Goal: Task Accomplishment & Management: Complete application form

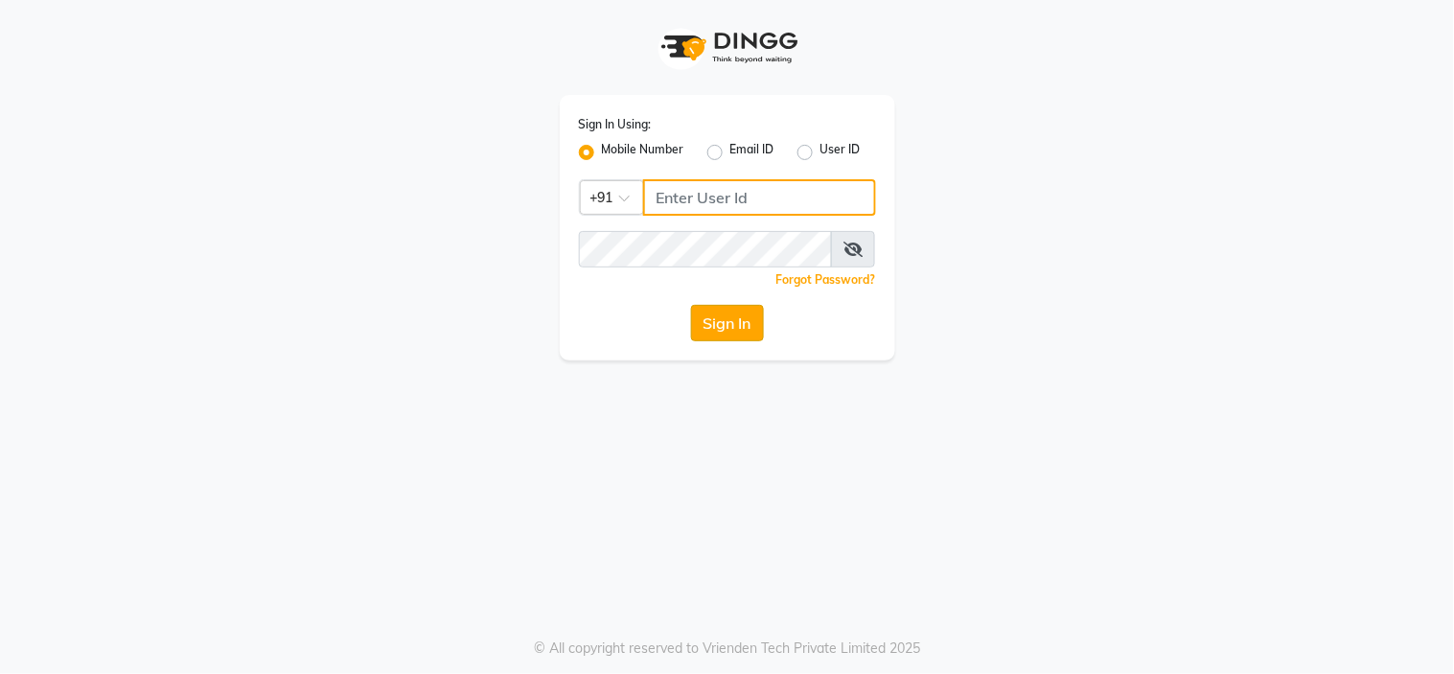
type input "8815795350"
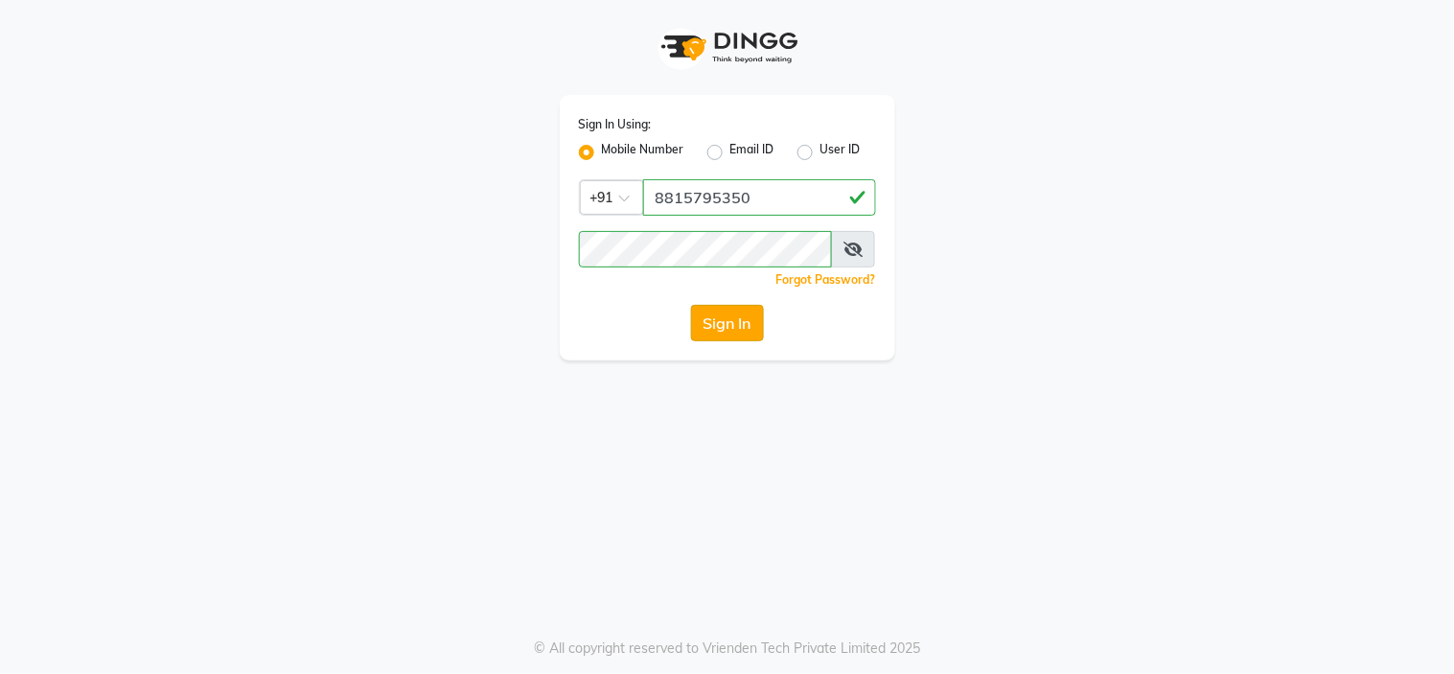
click at [740, 335] on button "Sign In" at bounding box center [727, 323] width 73 height 36
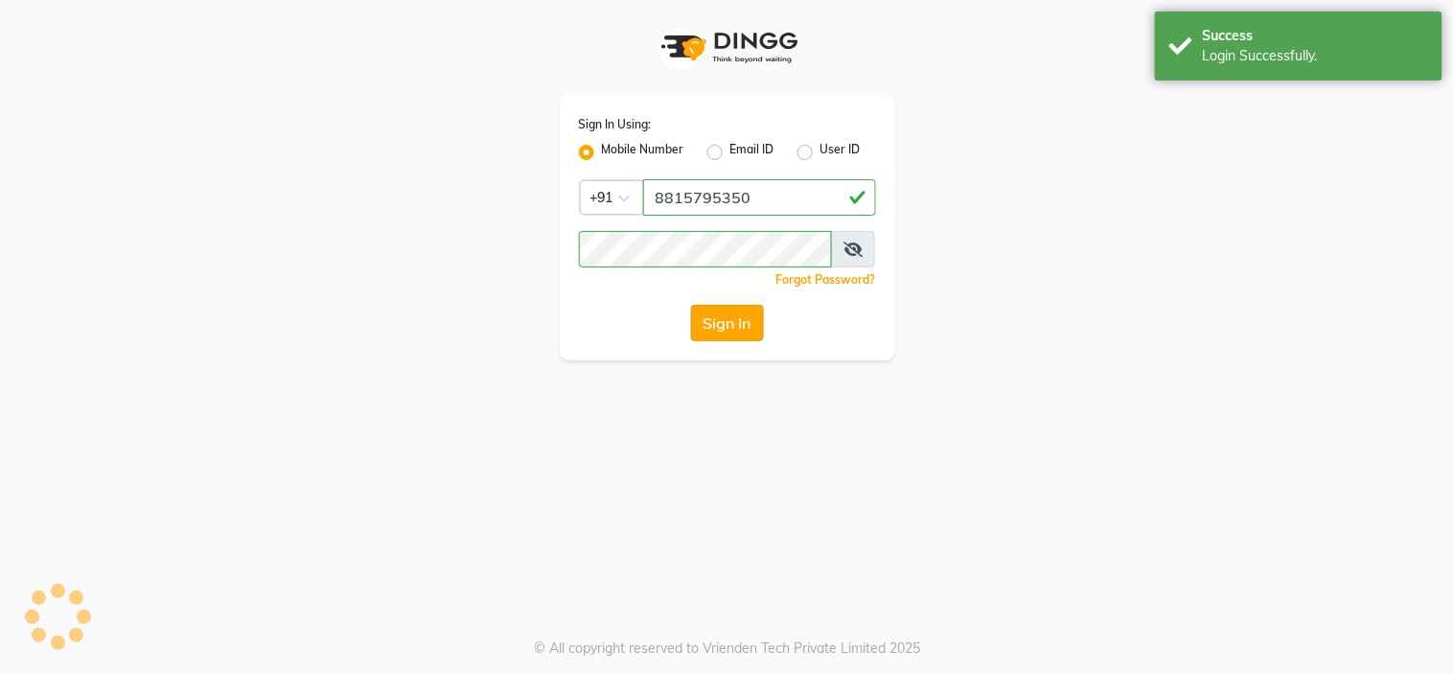
select select "service"
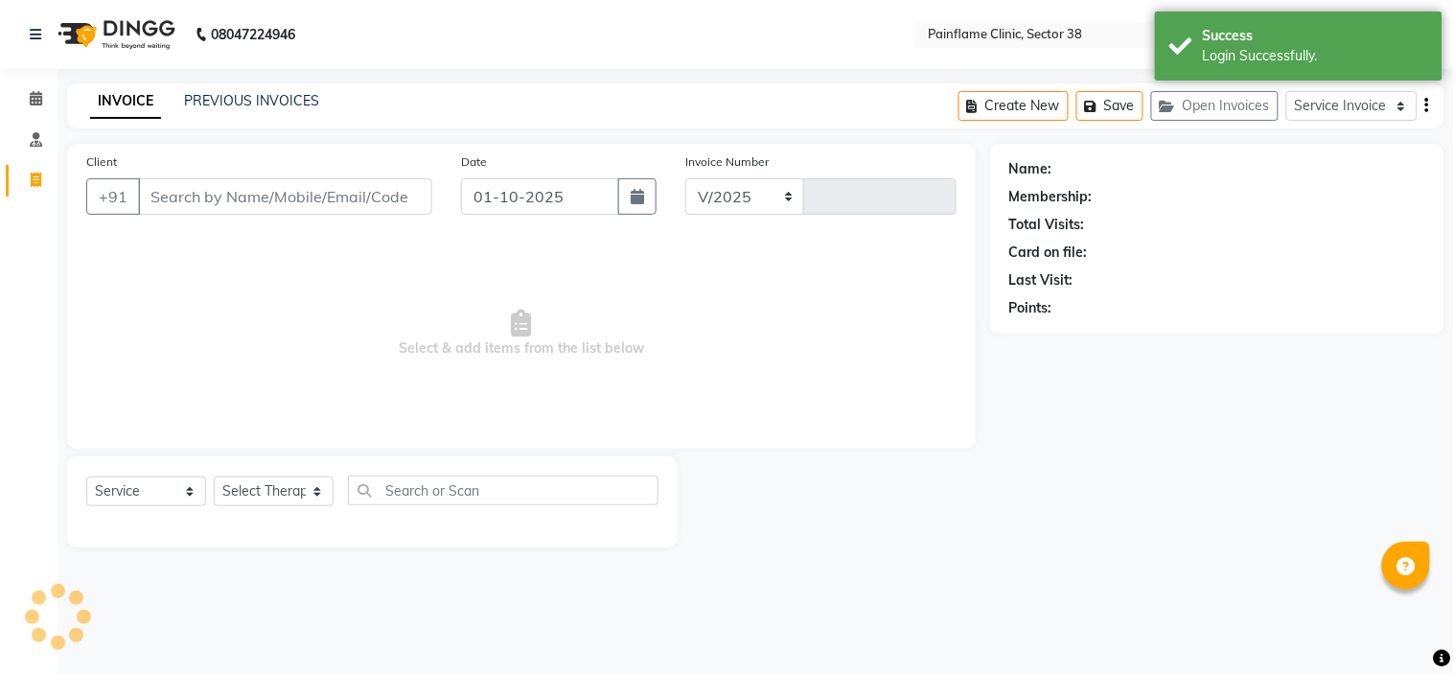
select select "3964"
type input "11718"
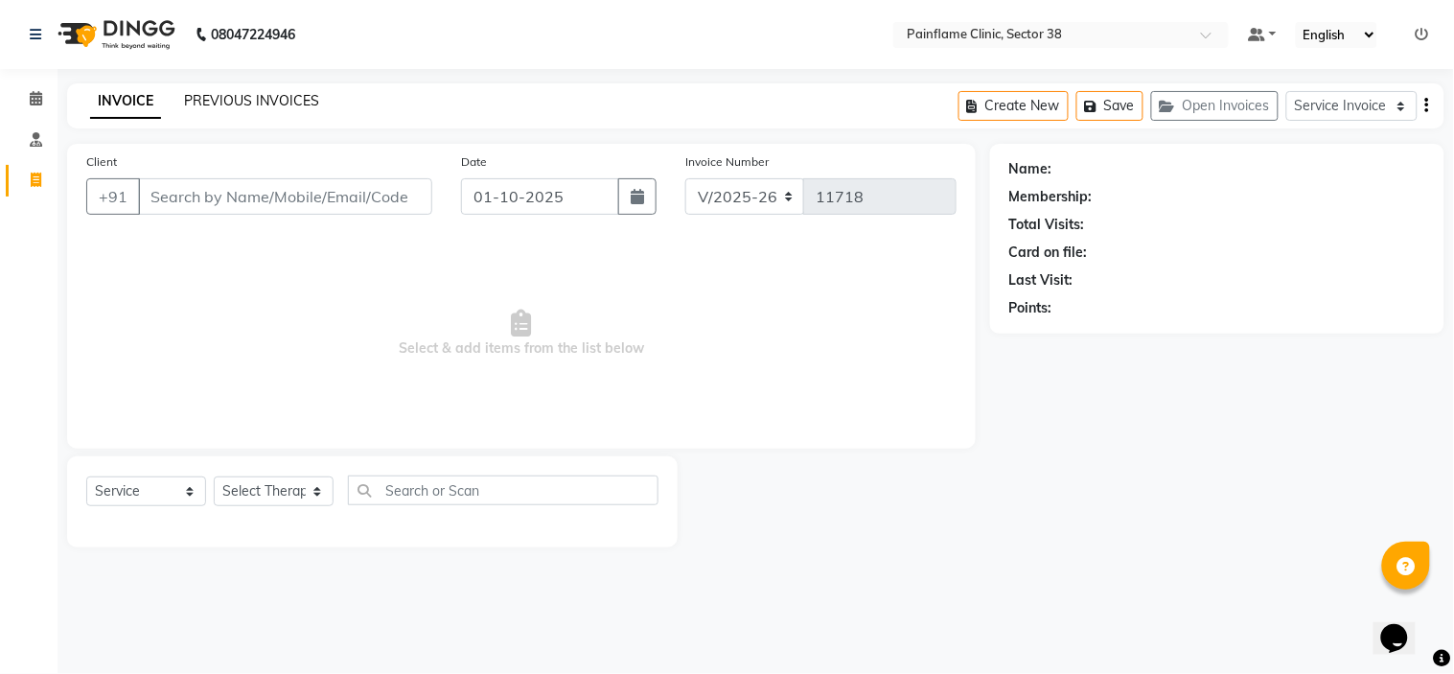
click at [240, 98] on link "PREVIOUS INVOICES" at bounding box center [251, 100] width 135 height 17
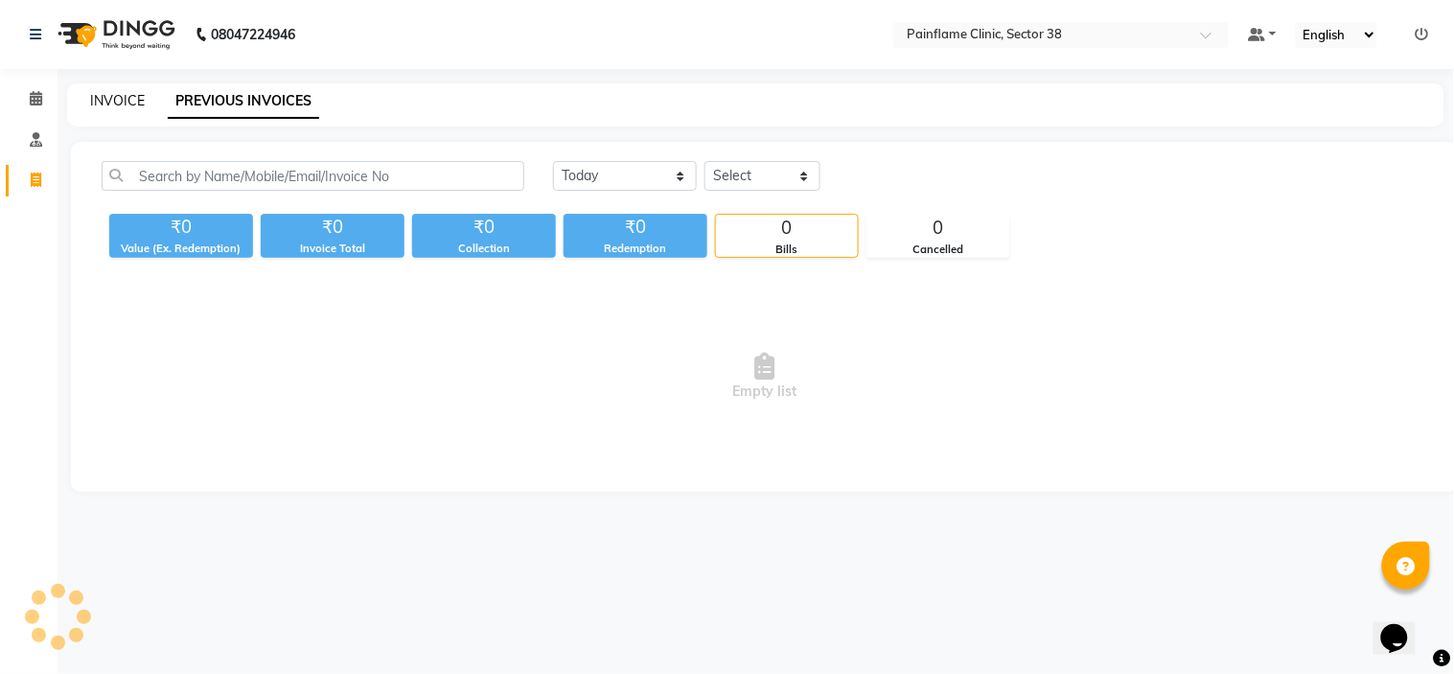
click at [115, 102] on link "INVOICE" at bounding box center [117, 100] width 55 height 17
select select "3964"
select select "service"
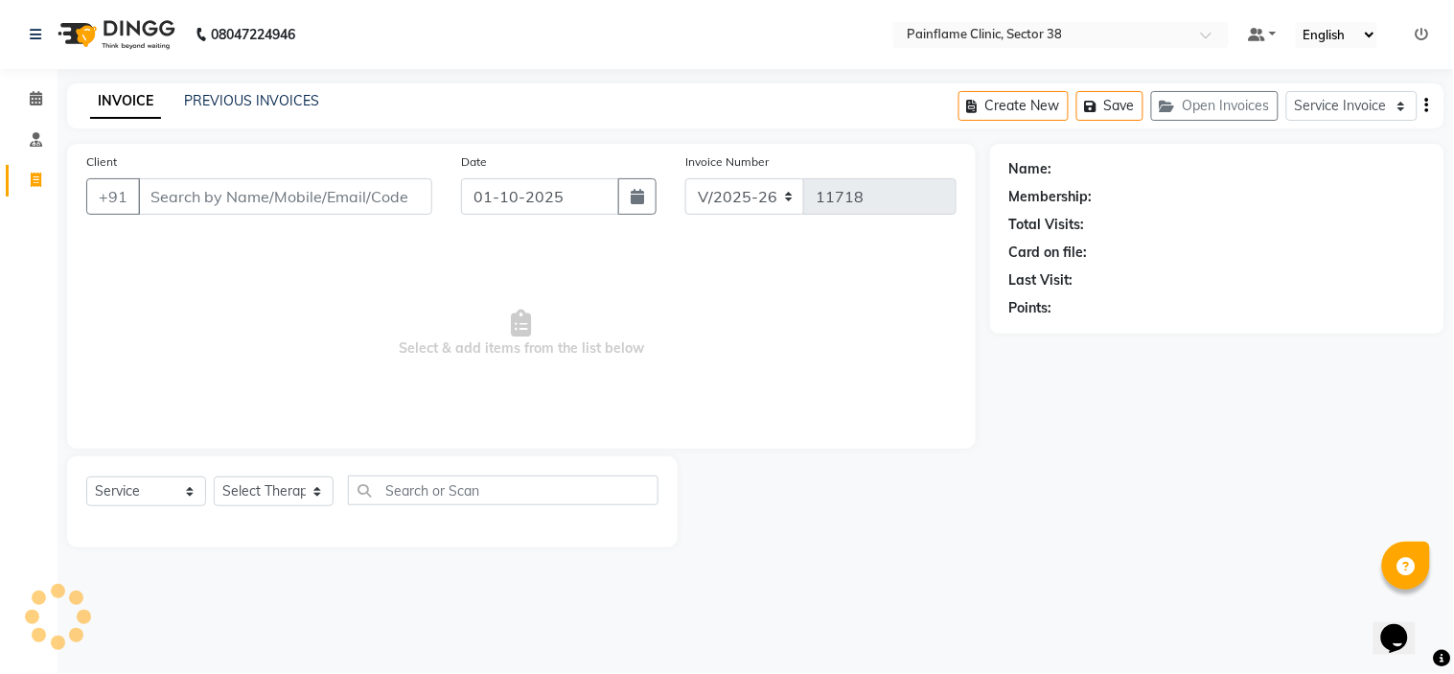
click at [115, 102] on link "INVOICE" at bounding box center [125, 101] width 71 height 34
click at [579, 442] on div "Client +91 Date [DATE] Invoice Number V/2025 V/[PHONE_NUMBER] Select & add item…" at bounding box center [521, 296] width 908 height 305
click at [231, 195] on input "Client" at bounding box center [285, 196] width 294 height 36
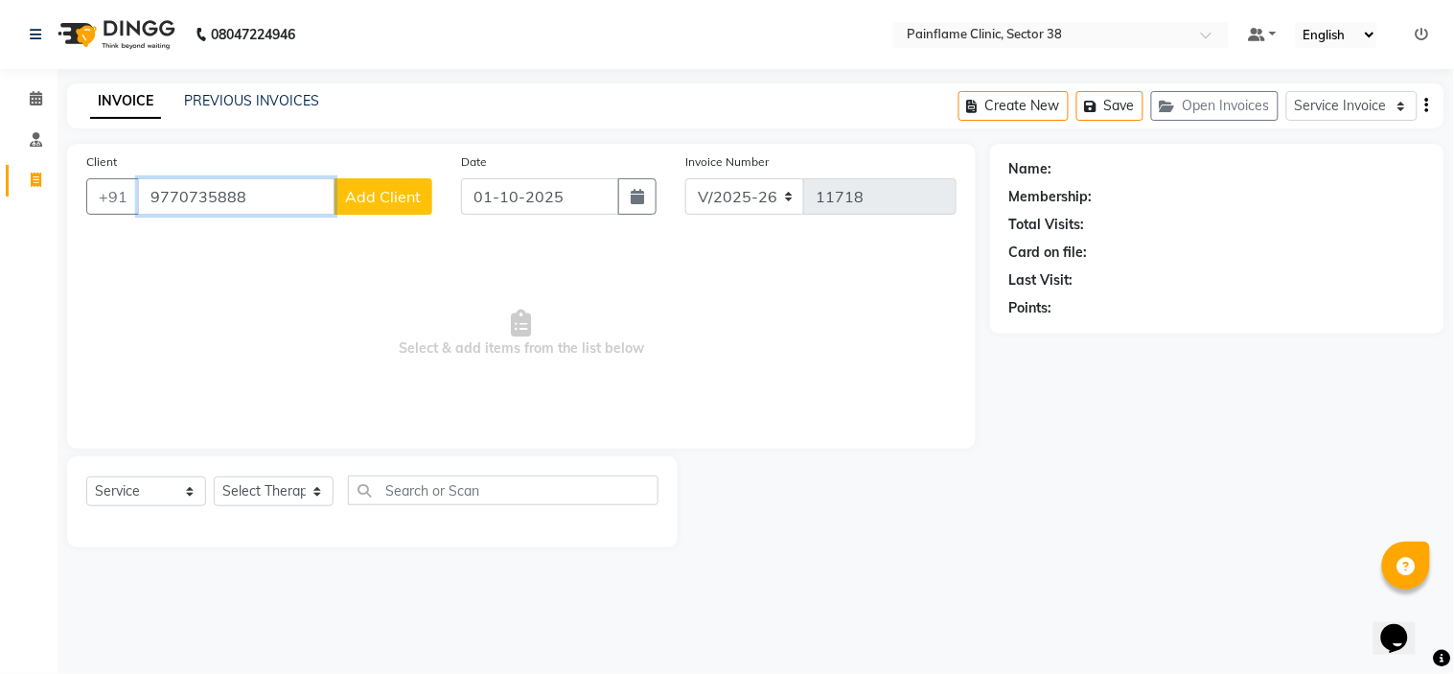
type input "9770735888"
click at [358, 187] on span "Add Client" at bounding box center [383, 196] width 76 height 19
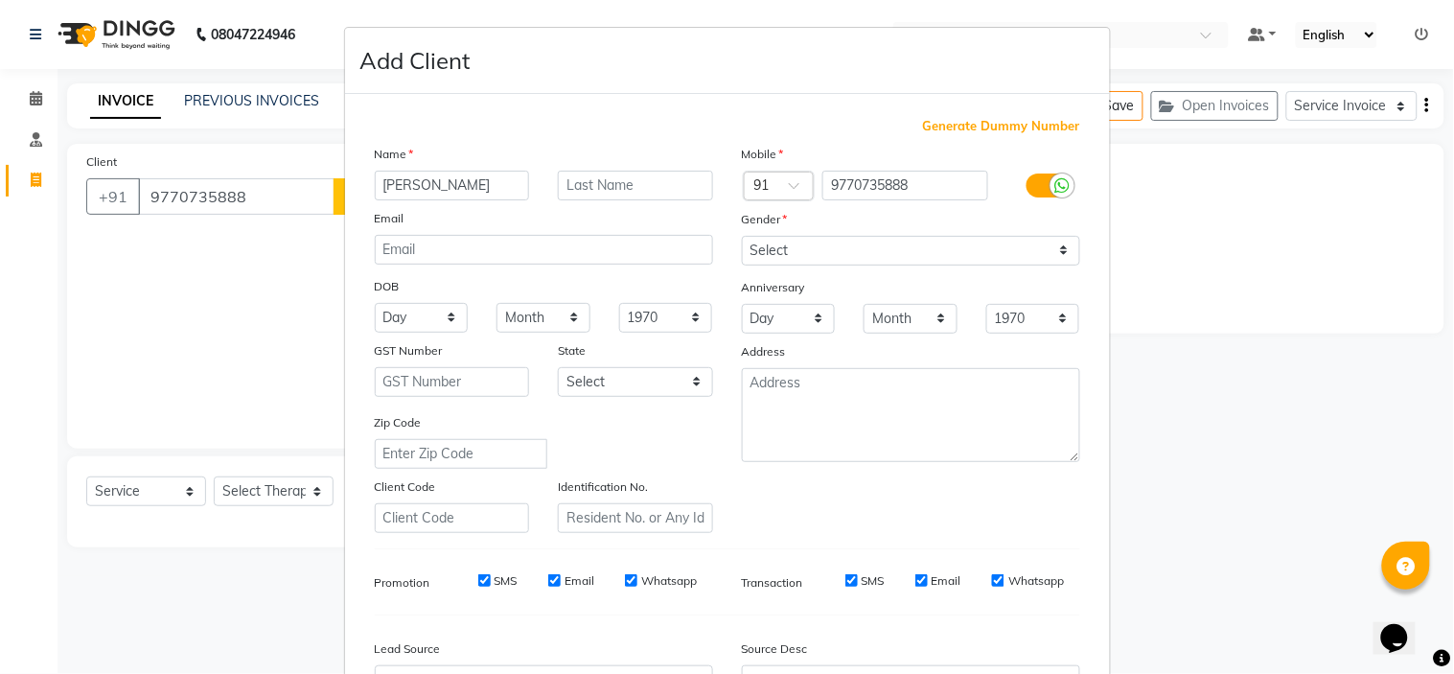
type input "[PERSON_NAME]"
click at [869, 241] on select "Select [DEMOGRAPHIC_DATA] [DEMOGRAPHIC_DATA] Other Prefer Not To Say" at bounding box center [911, 251] width 338 height 30
select select "[DEMOGRAPHIC_DATA]"
click at [742, 236] on select "Select [DEMOGRAPHIC_DATA] [DEMOGRAPHIC_DATA] Other Prefer Not To Say" at bounding box center [911, 251] width 338 height 30
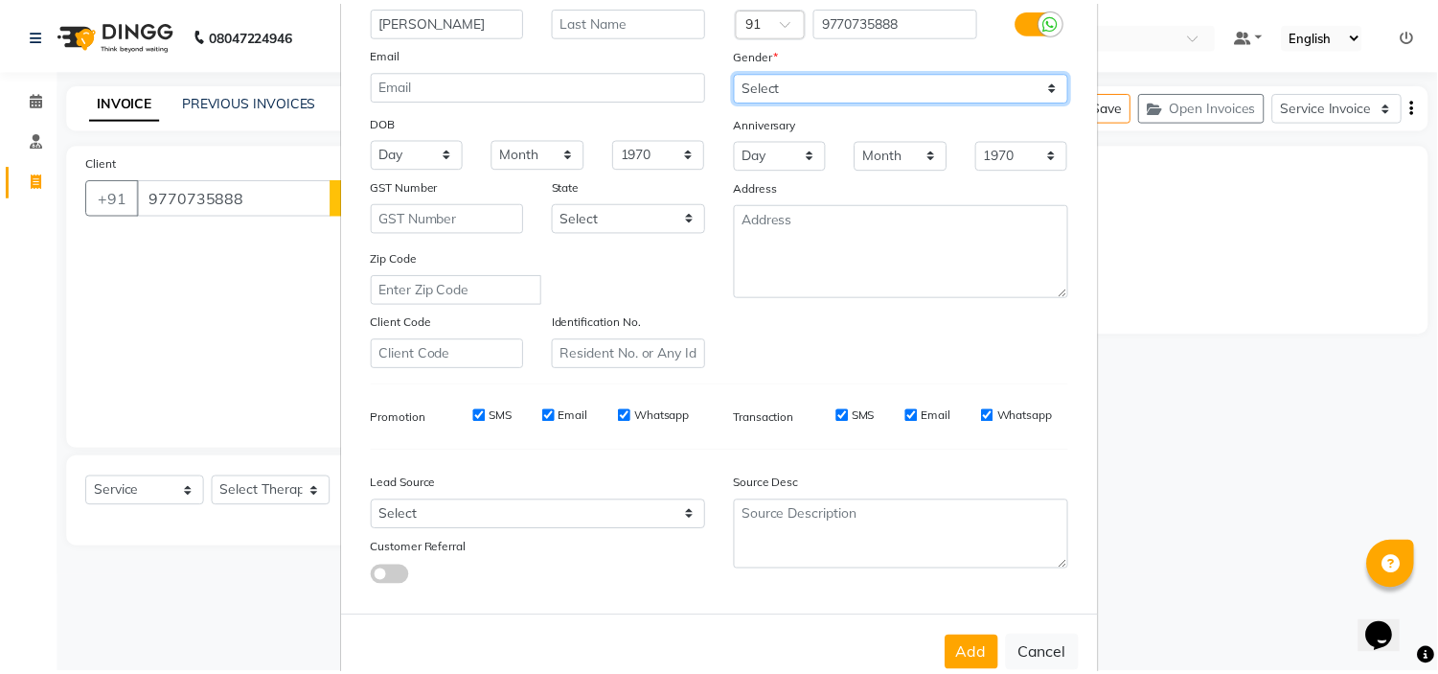
scroll to position [212, 0]
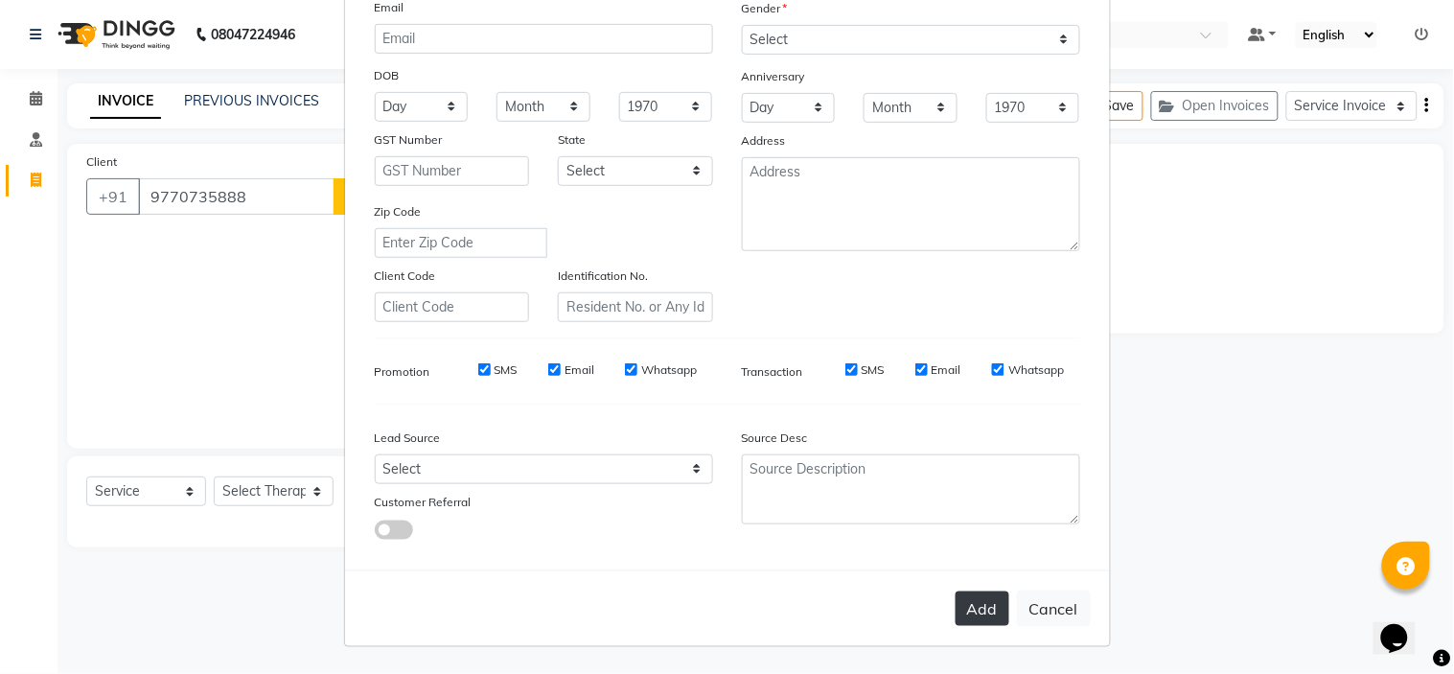
click at [977, 617] on button "Add" at bounding box center [982, 608] width 54 height 34
type input "97******88"
select select
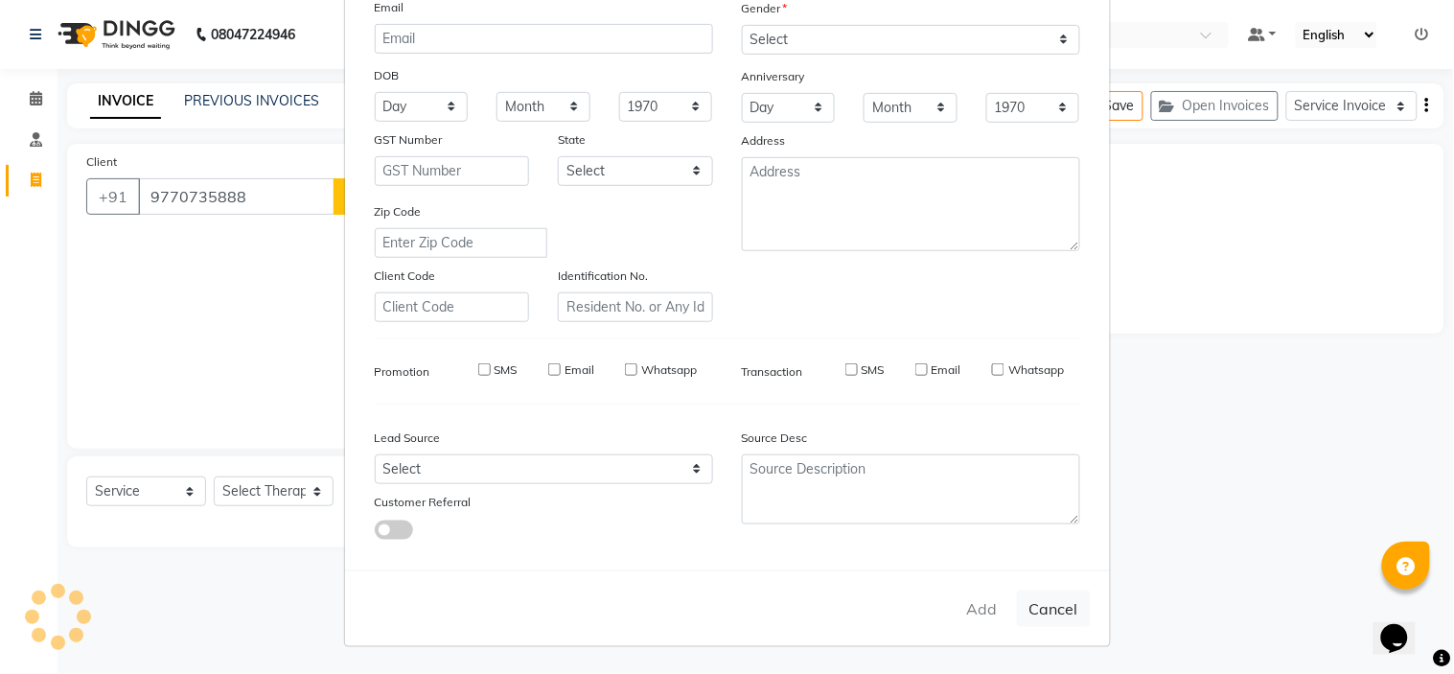
select select
checkbox input "false"
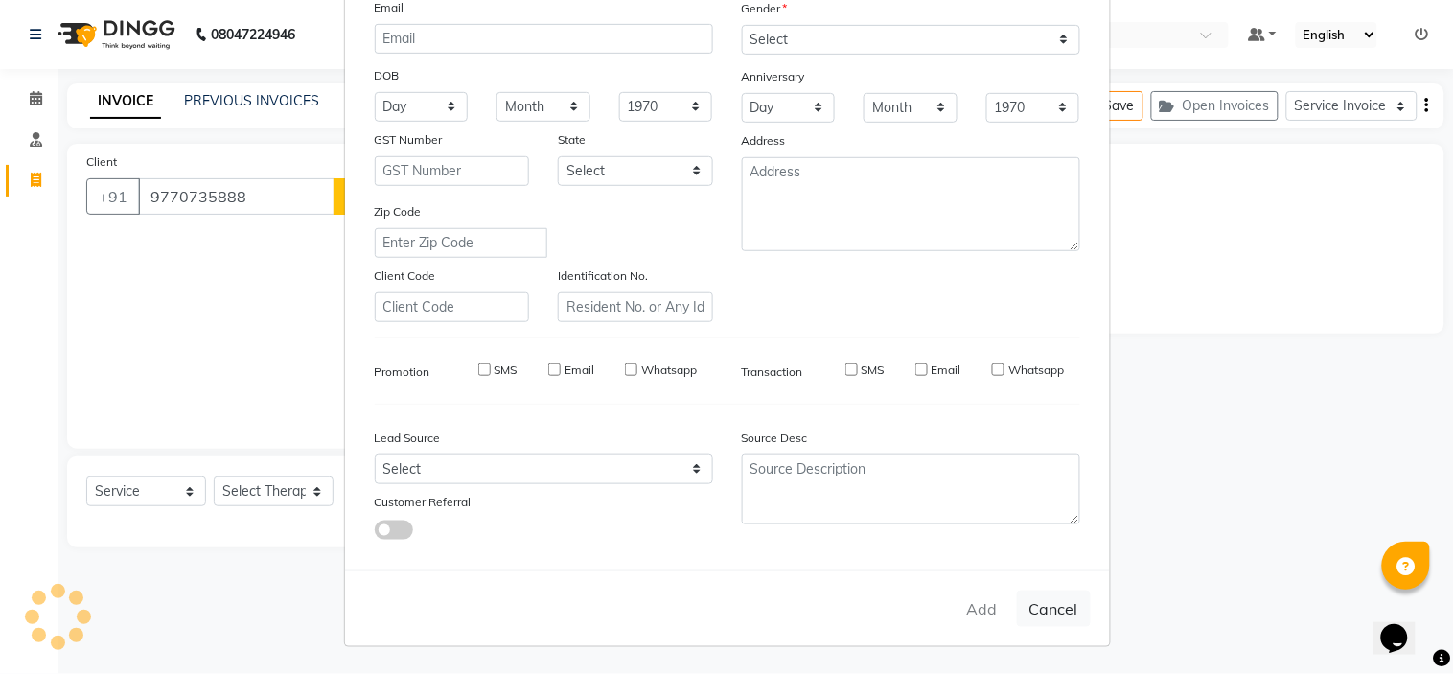
checkbox input "false"
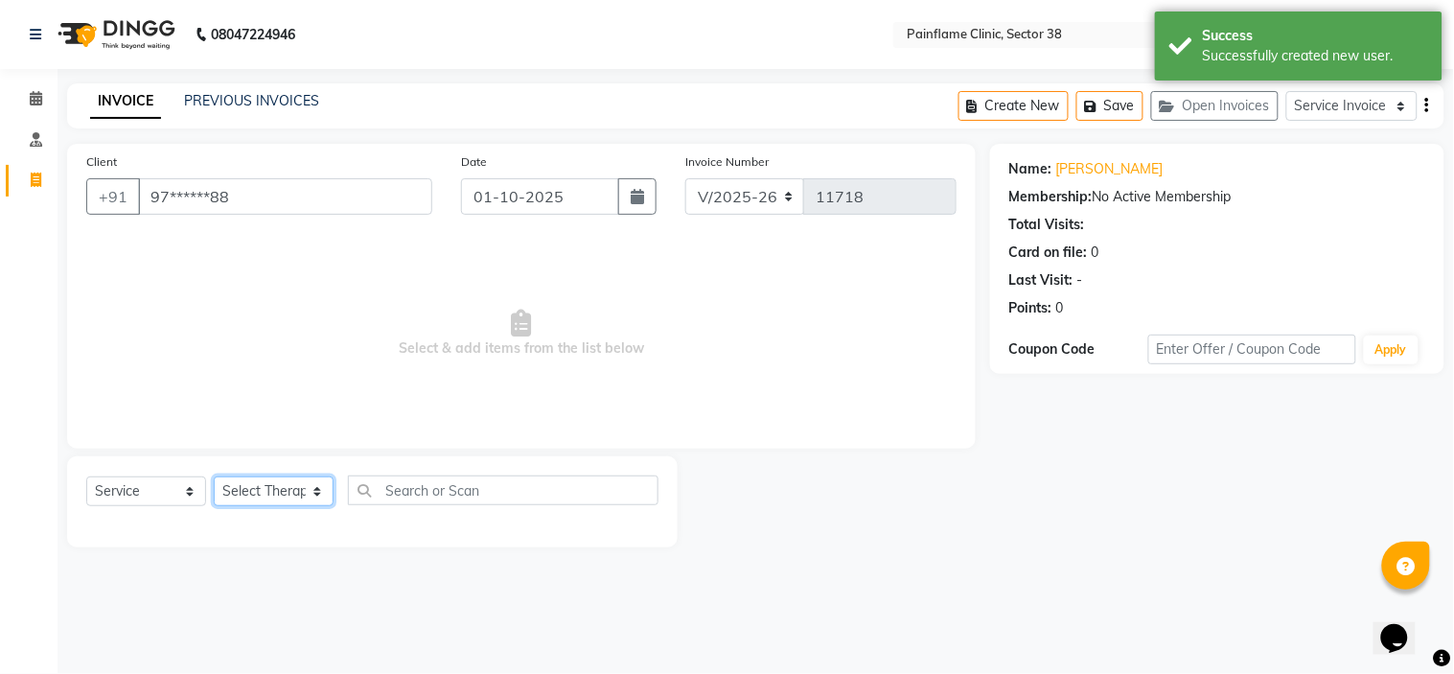
click at [293, 489] on select "Select Therapist [PERSON_NAME] Dr [PERSON_NAME] [PERSON_NAME] Dr [PERSON_NAME] …" at bounding box center [274, 491] width 120 height 30
select select "20216"
click at [214, 477] on select "Select Therapist [PERSON_NAME] Dr [PERSON_NAME] [PERSON_NAME] Dr [PERSON_NAME] …" at bounding box center [274, 491] width 120 height 30
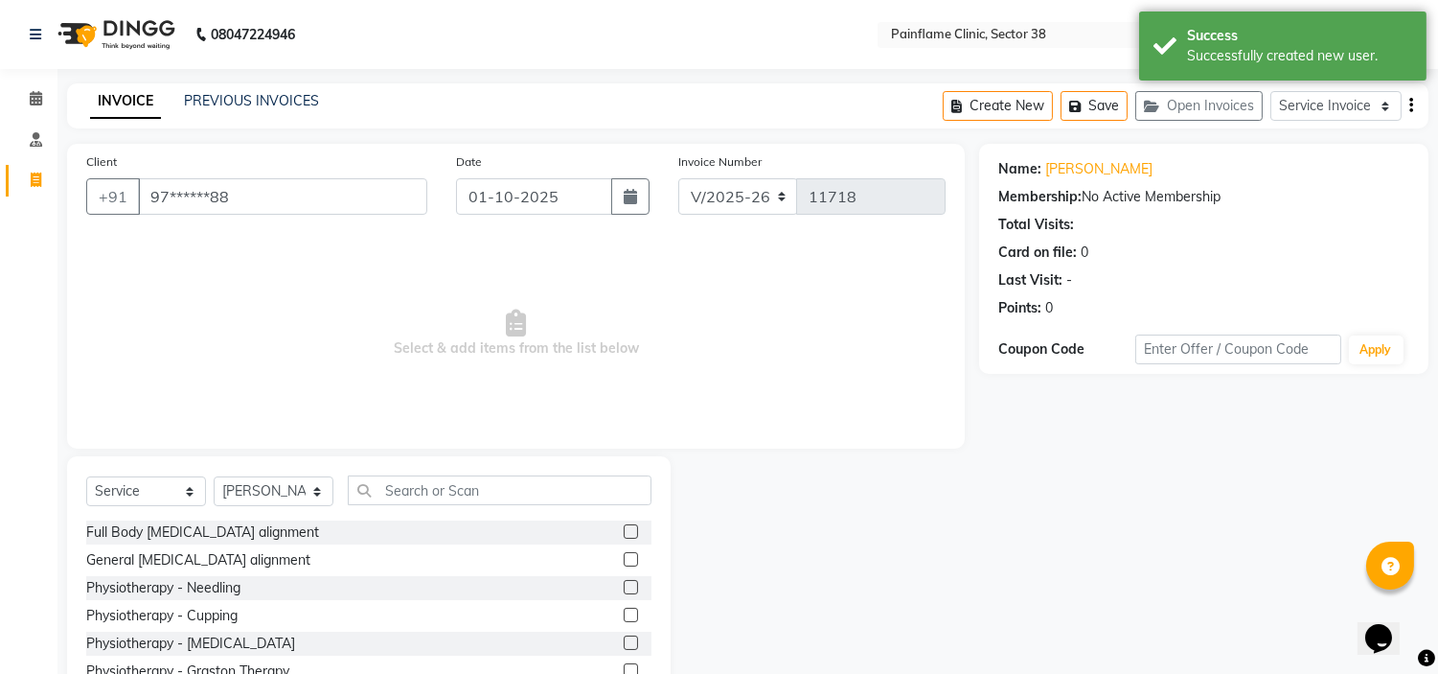
click at [624, 559] on label at bounding box center [631, 559] width 14 height 14
click at [624, 559] on input "checkbox" at bounding box center [630, 560] width 12 height 12
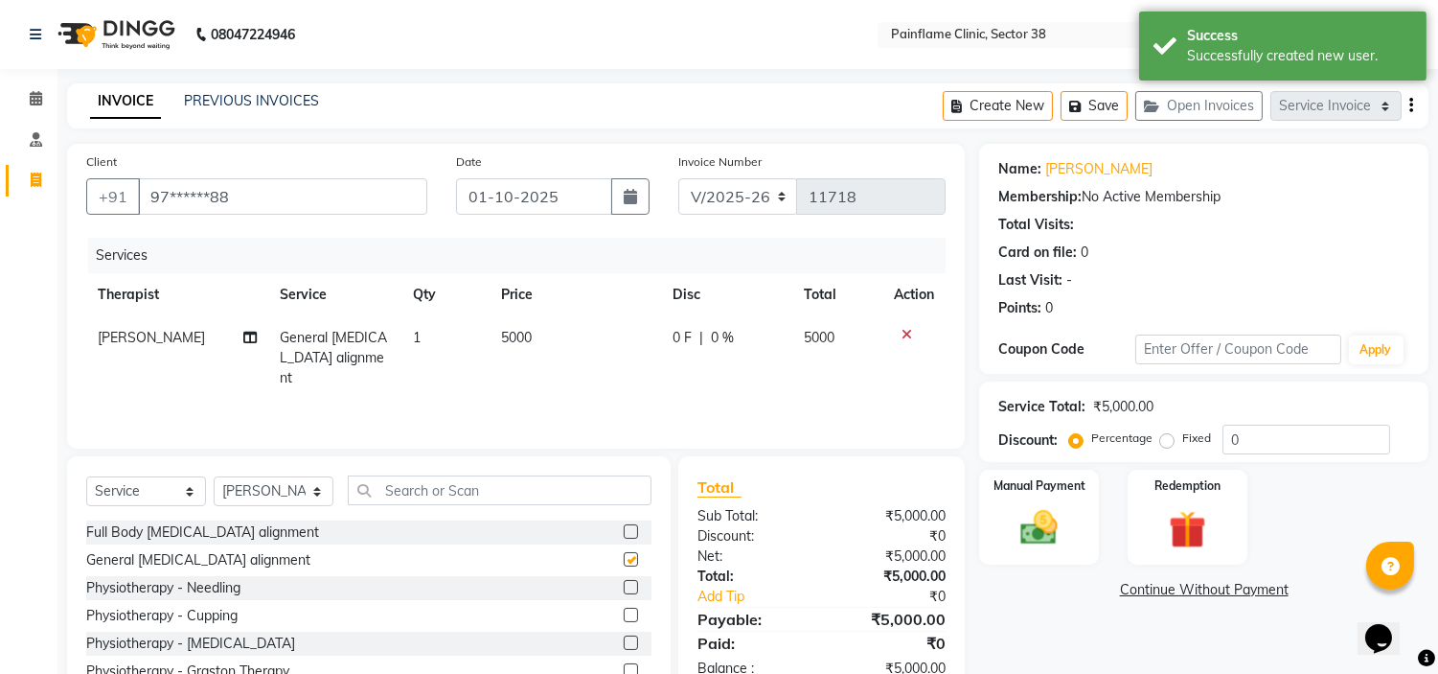
checkbox input "false"
click at [534, 335] on td "5000" at bounding box center [576, 357] width 172 height 83
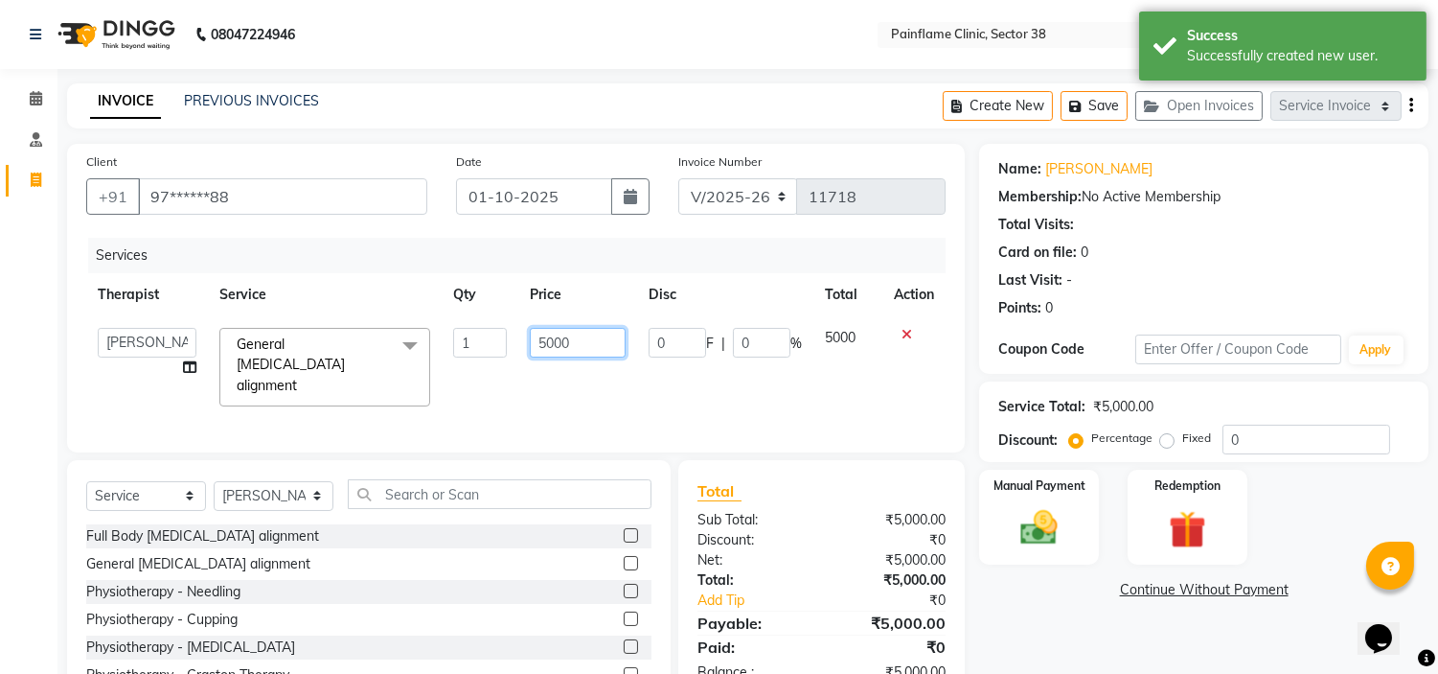
click at [559, 338] on input "5000" at bounding box center [578, 343] width 96 height 30
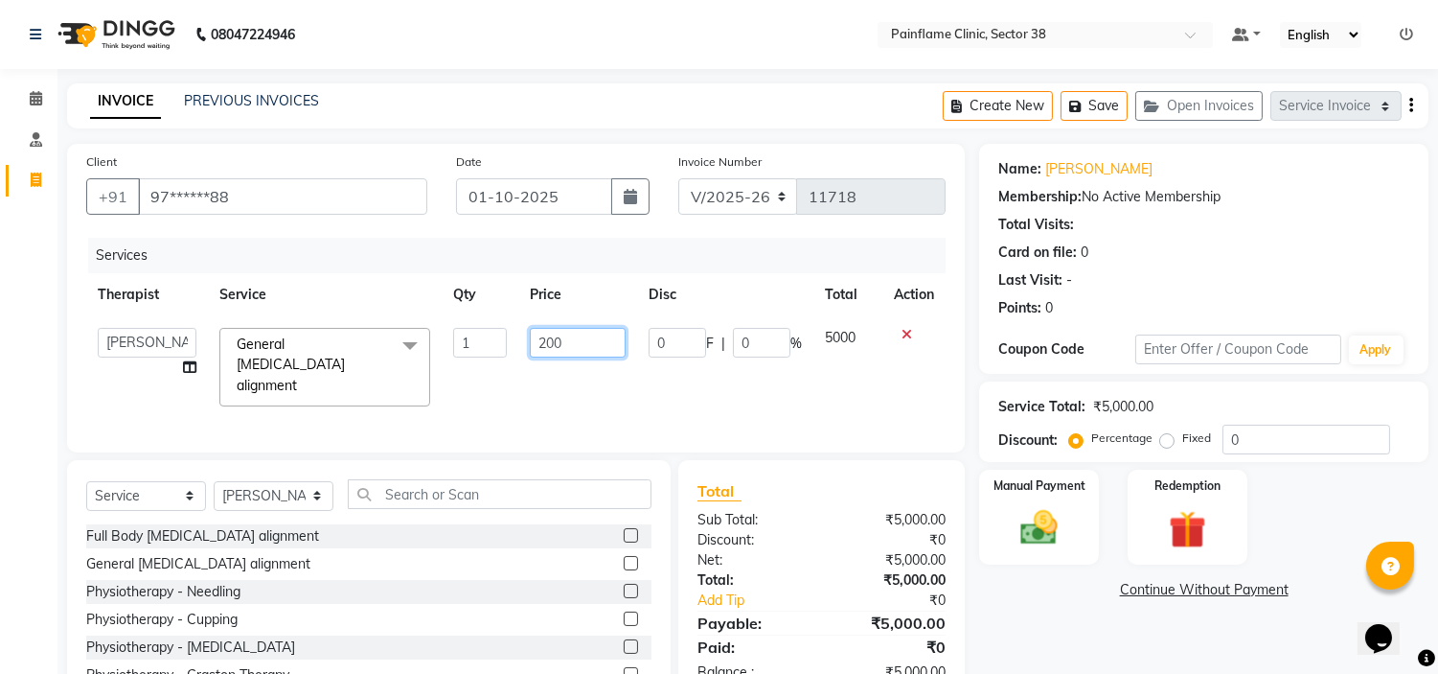
type input "2000"
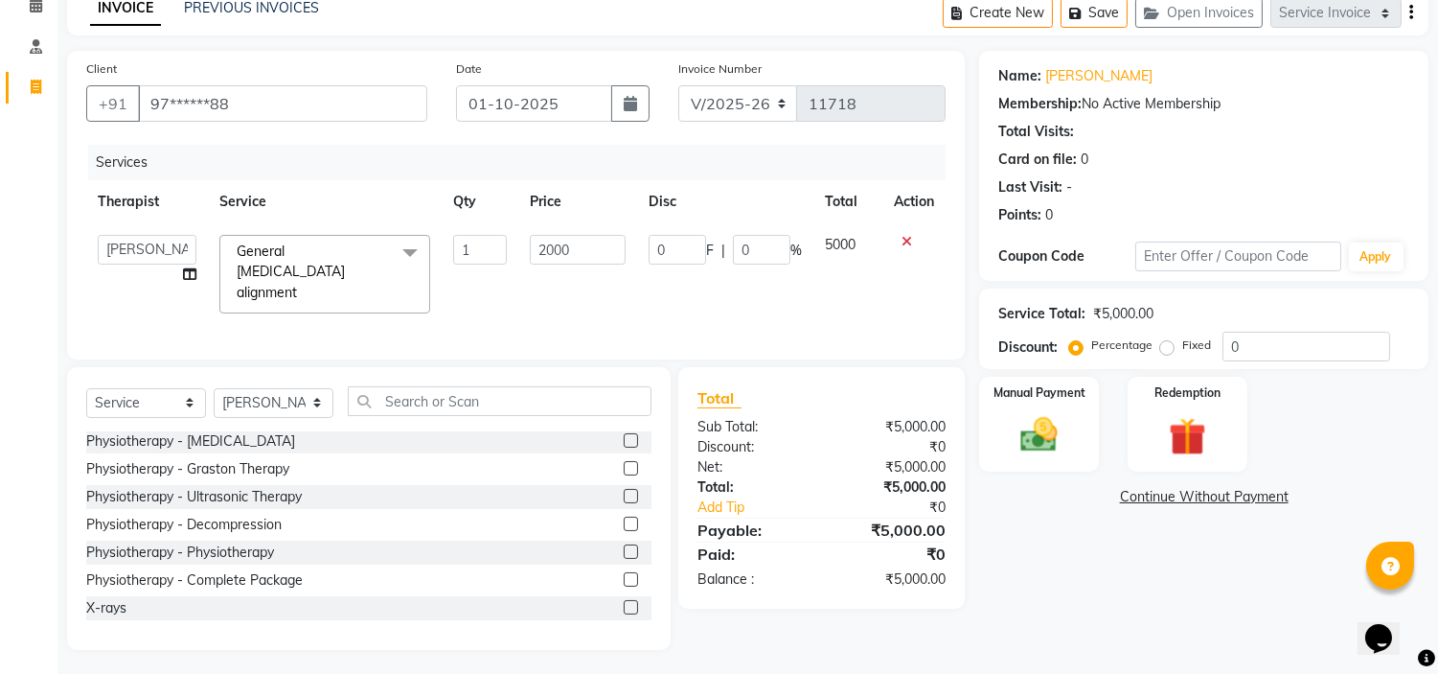
click at [624, 605] on label at bounding box center [631, 607] width 14 height 14
click at [624, 605] on input "checkbox" at bounding box center [630, 608] width 12 height 12
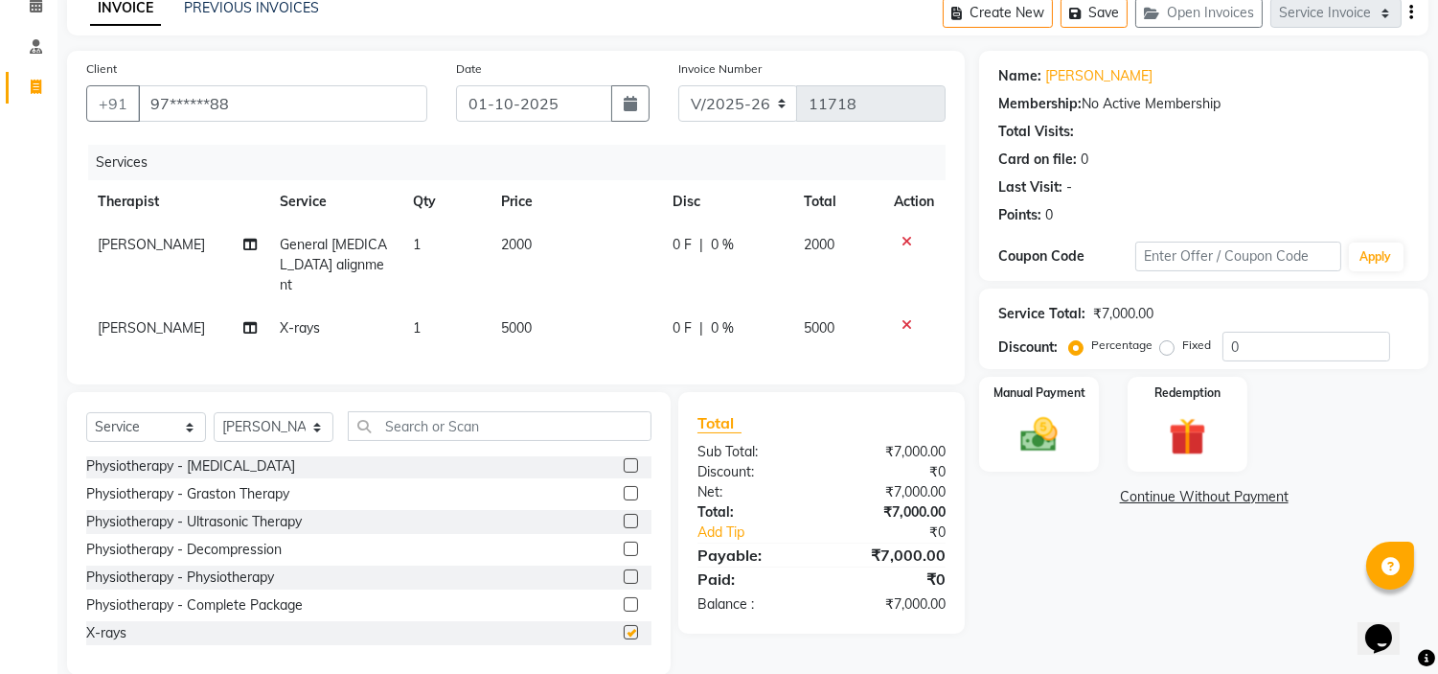
checkbox input "false"
click at [504, 319] on span "5000" at bounding box center [516, 327] width 31 height 17
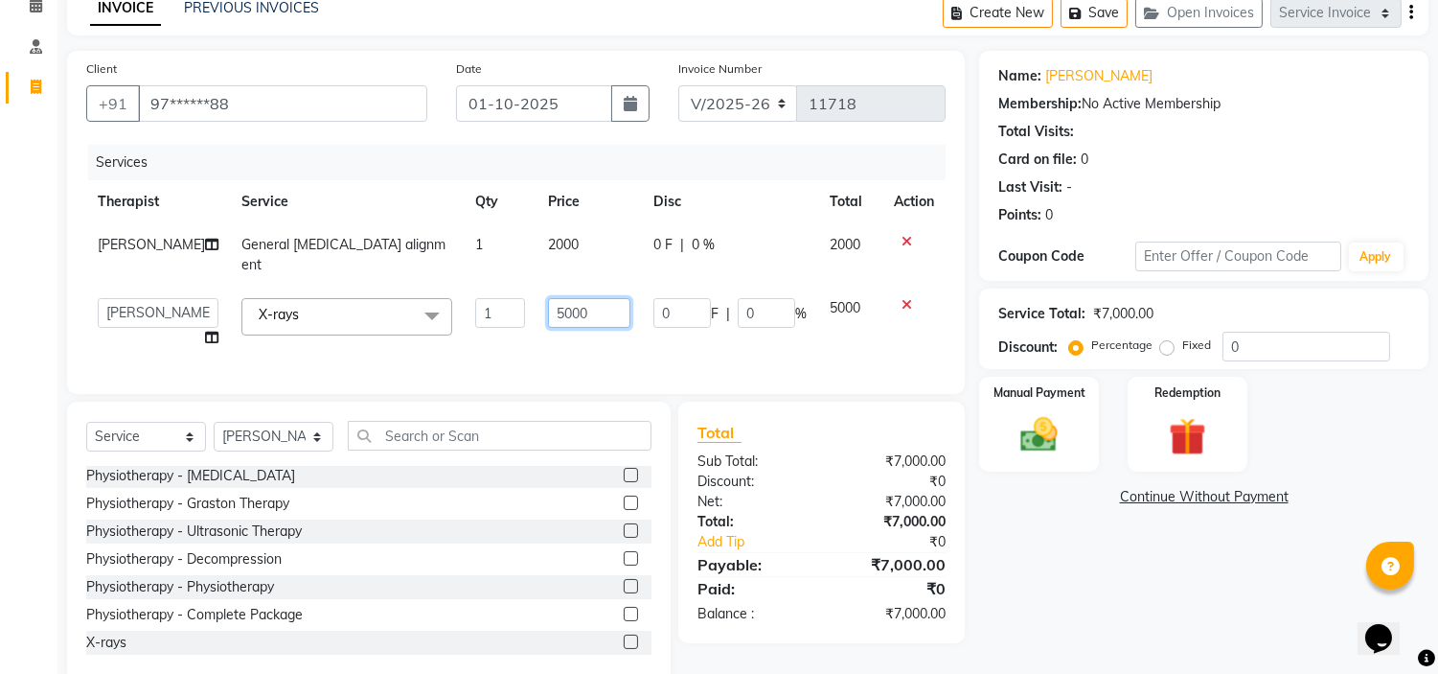
click at [548, 298] on input "5000" at bounding box center [589, 313] width 82 height 30
type input "700"
click at [1182, 346] on label "Fixed" at bounding box center [1196, 344] width 29 height 17
click at [1164, 346] on input "Fixed" at bounding box center [1170, 344] width 13 height 13
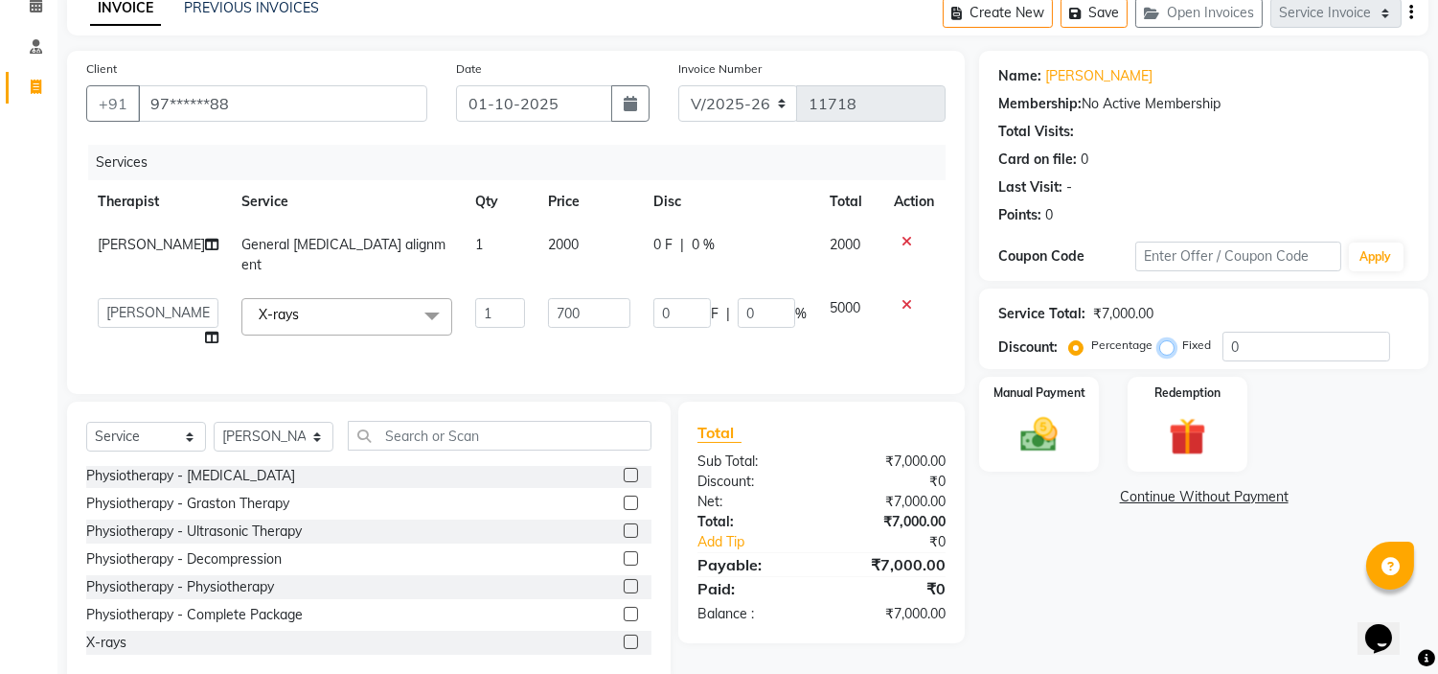
radio input "true"
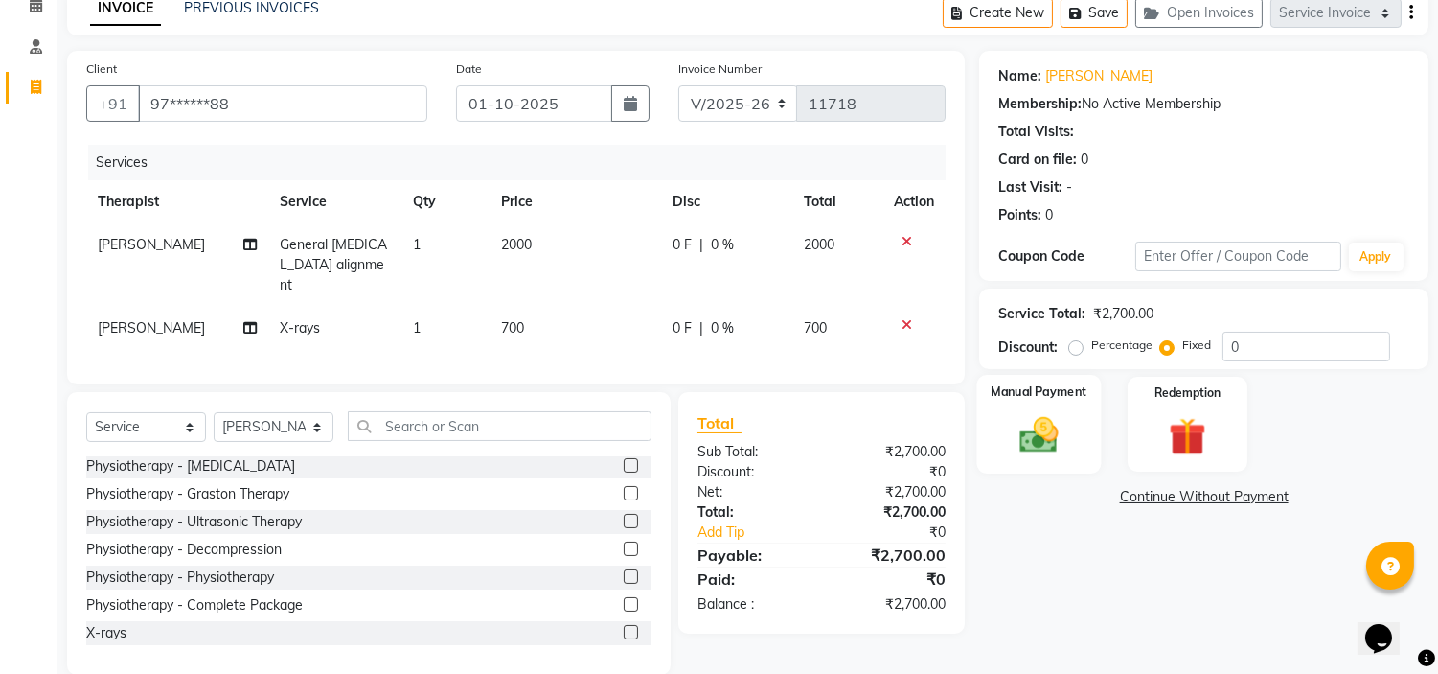
click at [1056, 409] on div "Manual Payment" at bounding box center [1039, 424] width 125 height 98
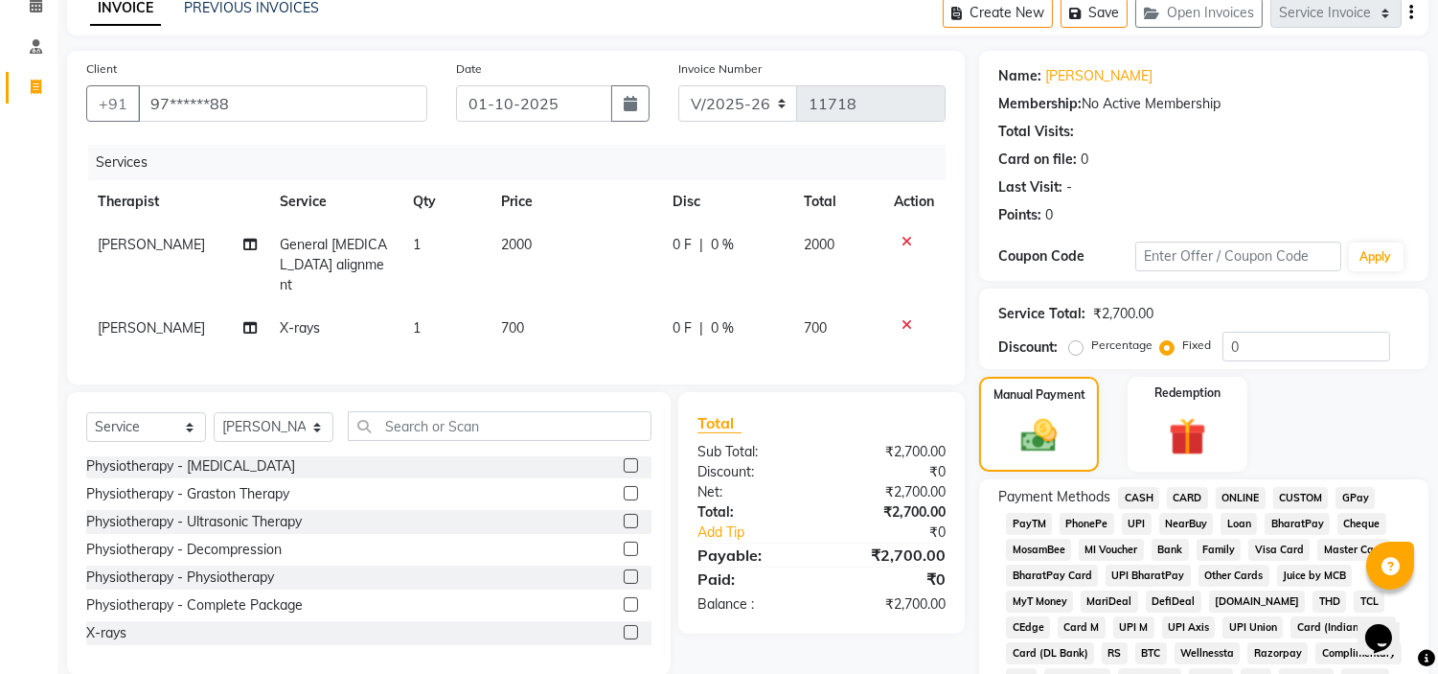
click at [1196, 493] on span "CARD" at bounding box center [1187, 498] width 41 height 22
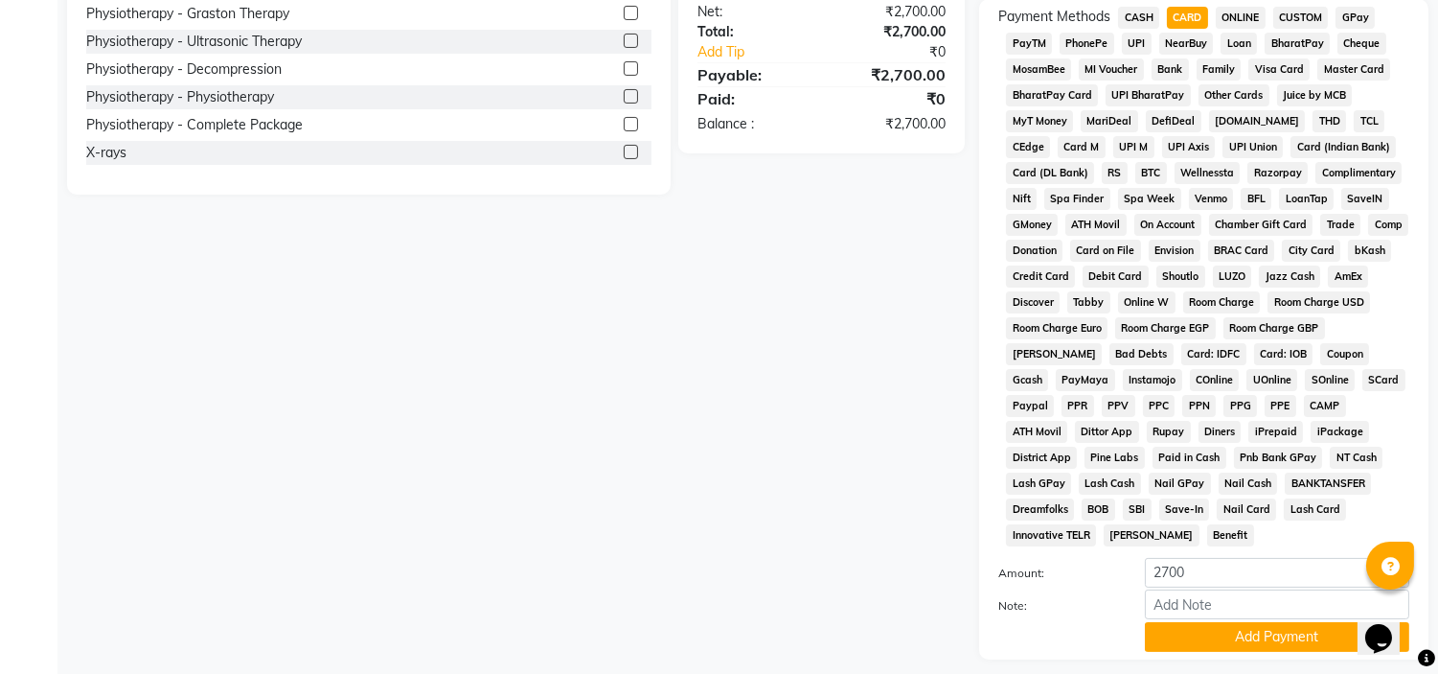
scroll to position [605, 0]
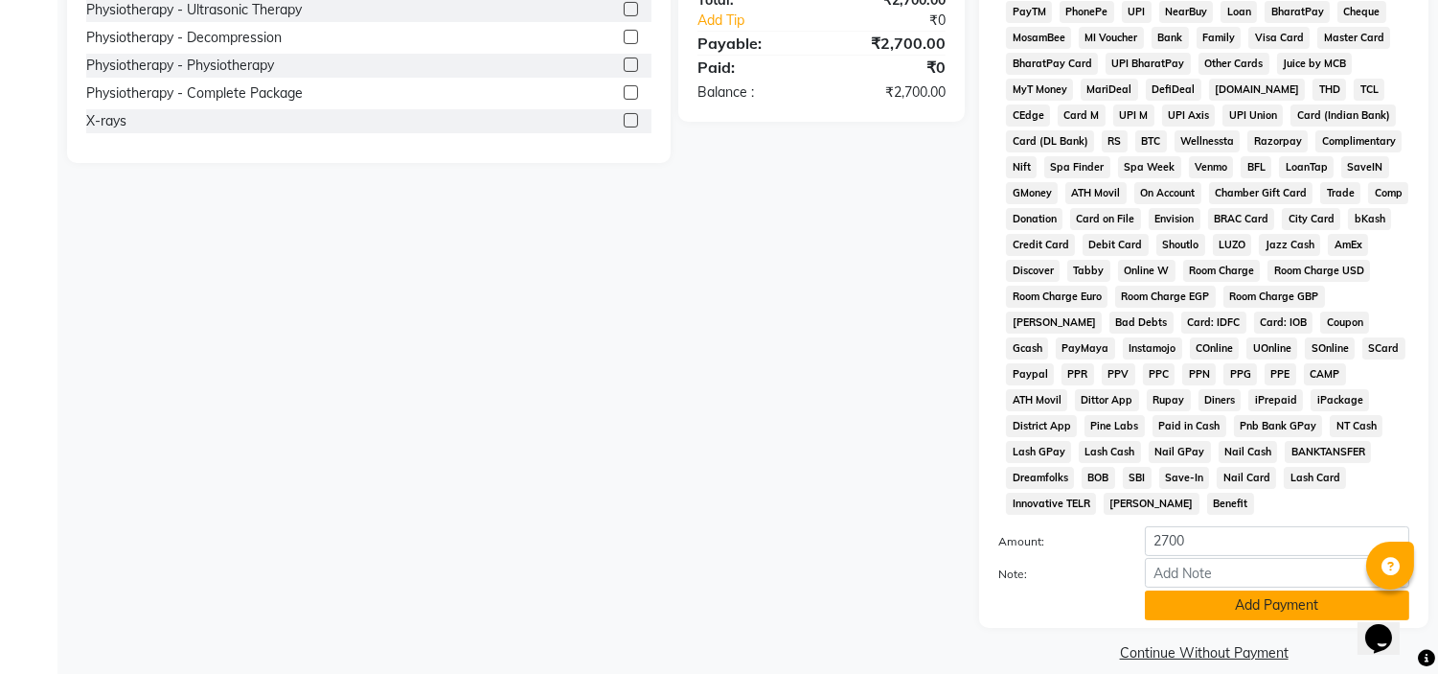
click at [1208, 590] on button "Add Payment" at bounding box center [1277, 605] width 264 height 30
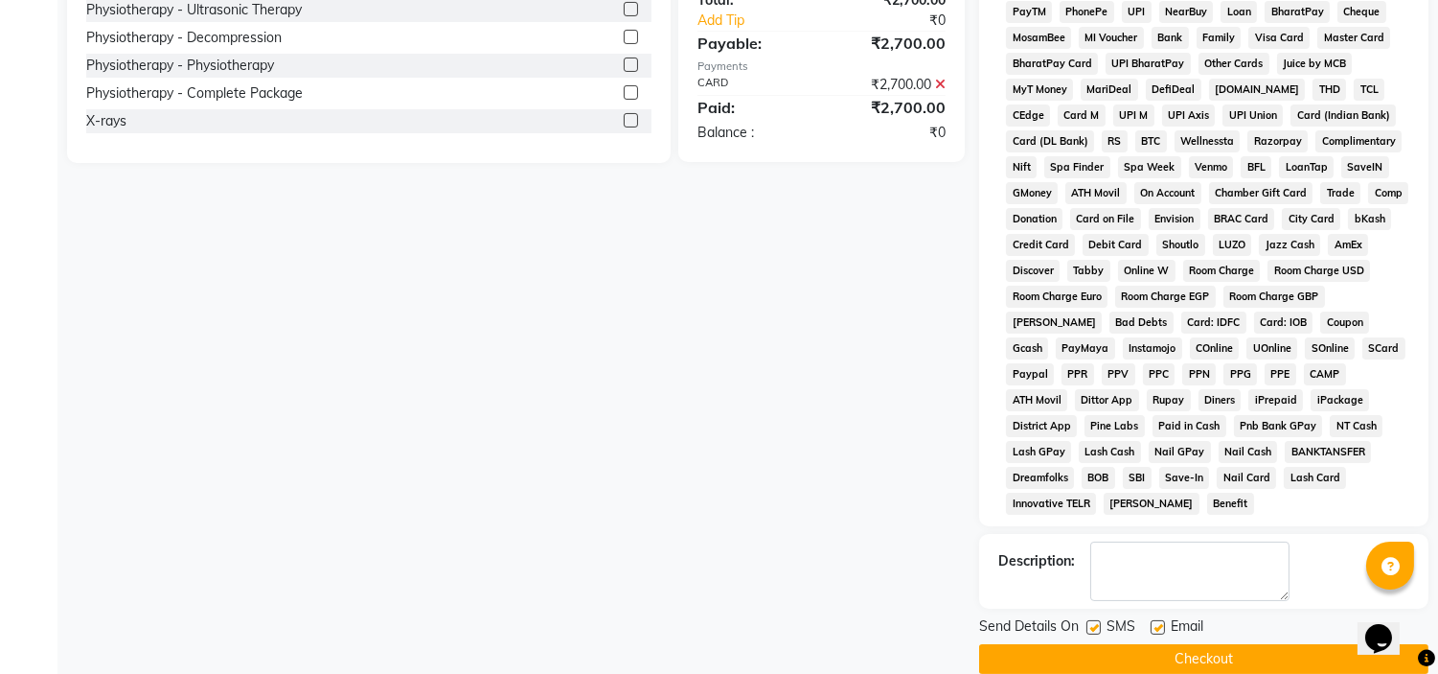
click at [1160, 620] on label at bounding box center [1158, 627] width 14 height 14
click at [1160, 622] on input "checkbox" at bounding box center [1157, 628] width 12 height 12
checkbox input "false"
click at [1095, 620] on label at bounding box center [1094, 627] width 14 height 14
click at [1095, 622] on input "checkbox" at bounding box center [1093, 628] width 12 height 12
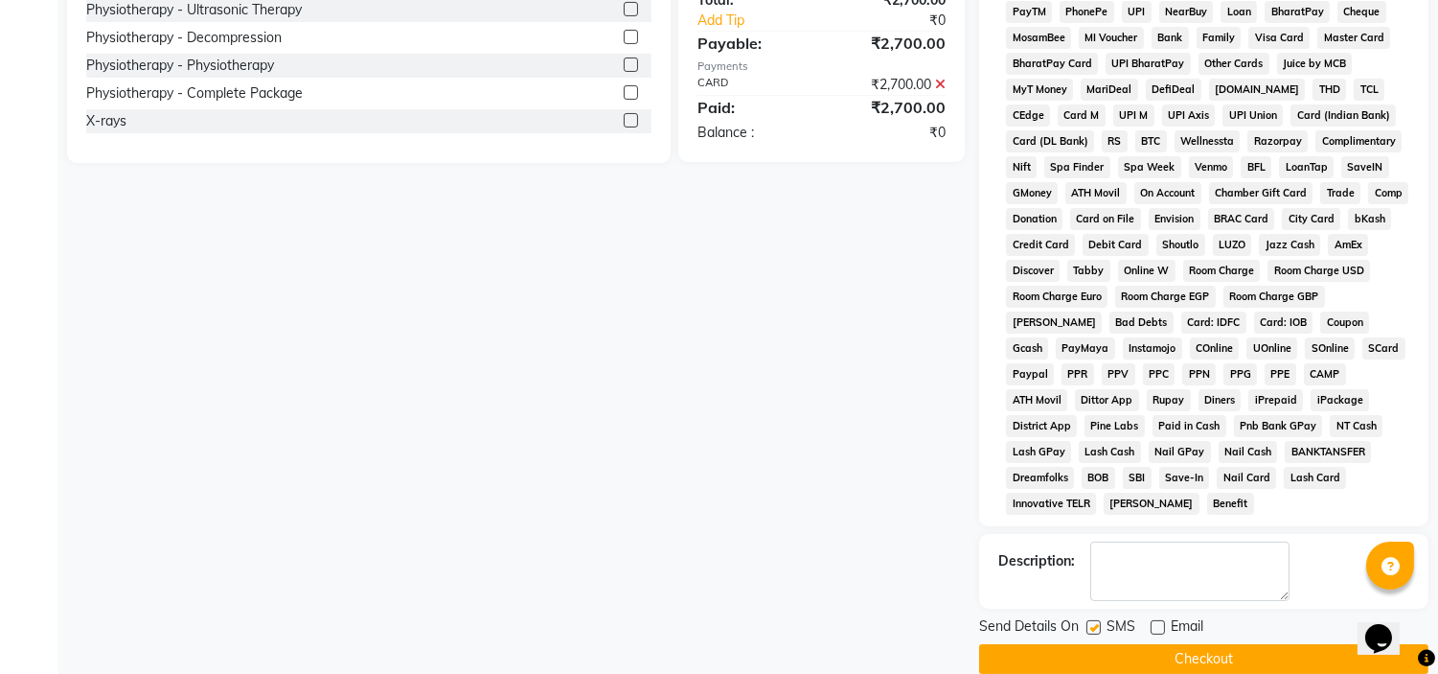
checkbox input "false"
click at [1102, 644] on button "Checkout" at bounding box center [1203, 659] width 449 height 30
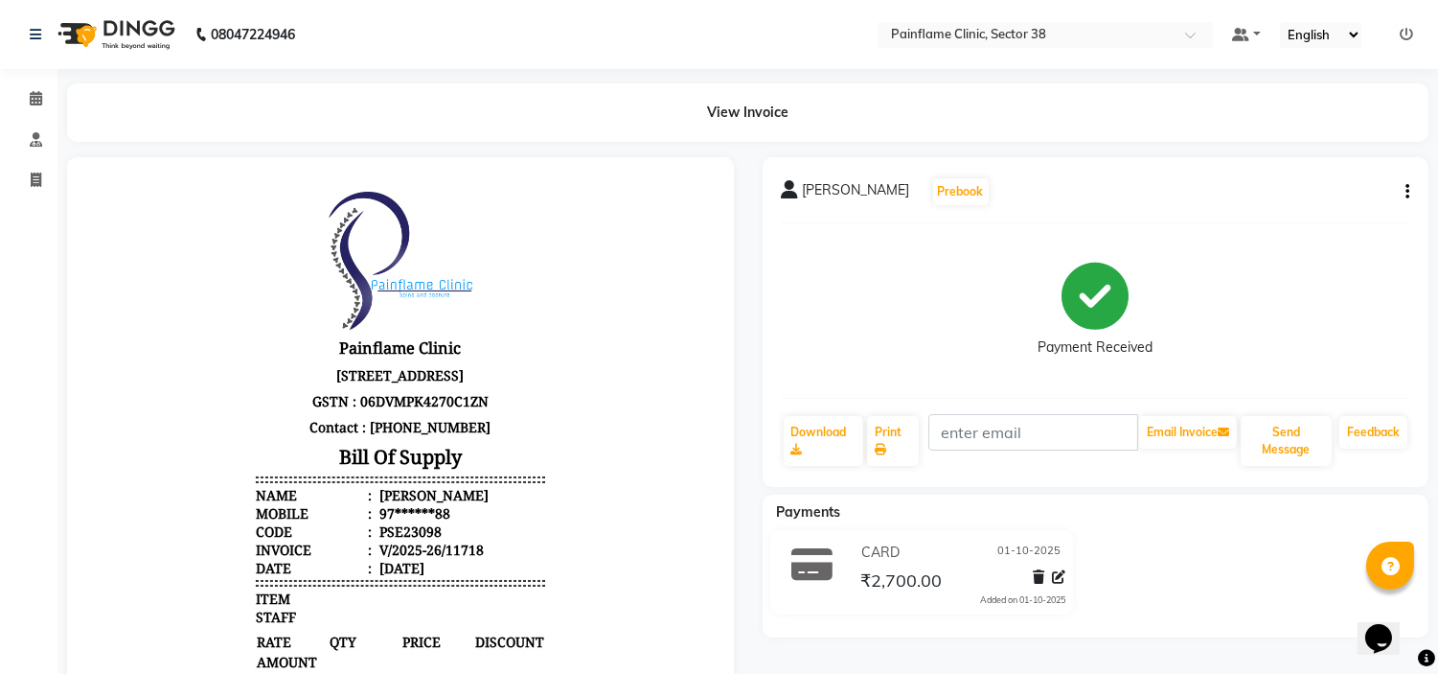
select select "service"
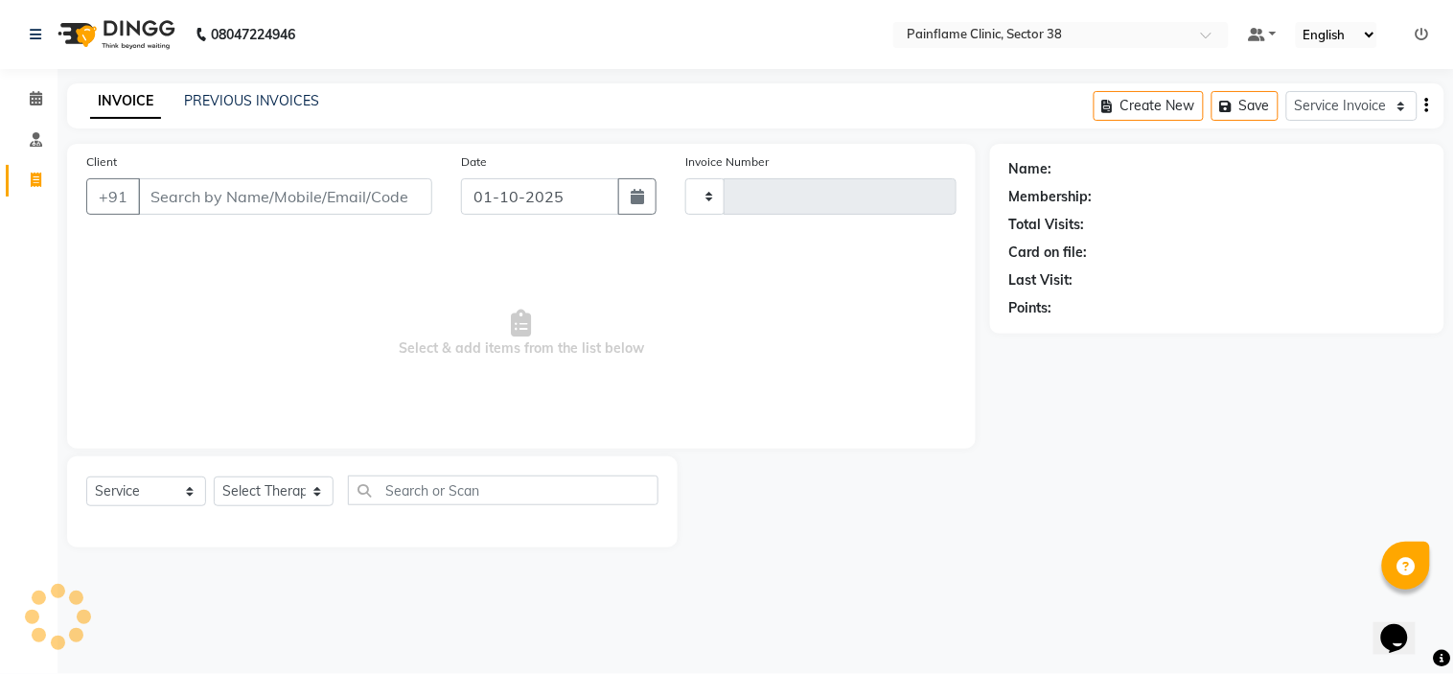
type input "11719"
select select "3964"
